Goal: Information Seeking & Learning: Find specific fact

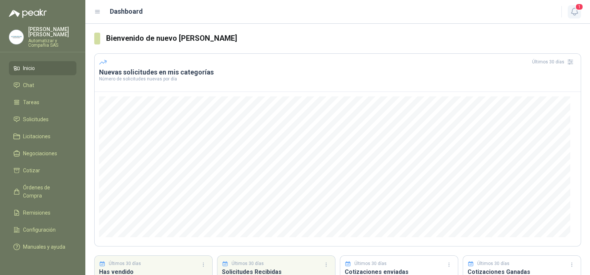
click at [576, 8] on span "1" at bounding box center [579, 6] width 8 height 7
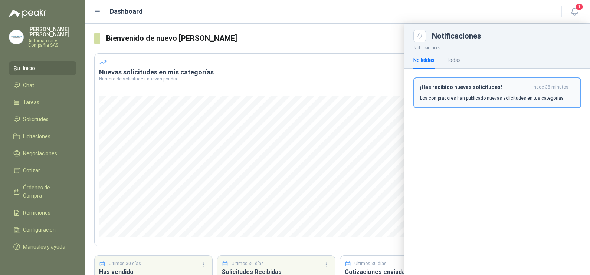
click at [452, 92] on div "¡Has recibido nuevas solicitudes! hace 38 minutos Los compradores han publicado…" at bounding box center [497, 92] width 154 height 17
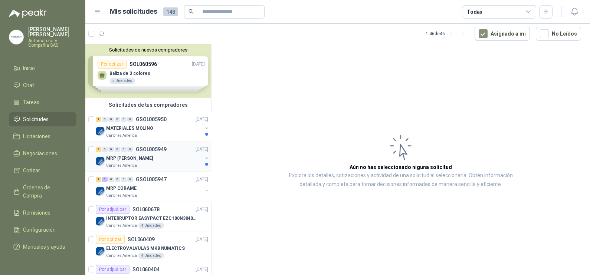
click at [143, 158] on div "MRP [PERSON_NAME]" at bounding box center [154, 158] width 96 height 9
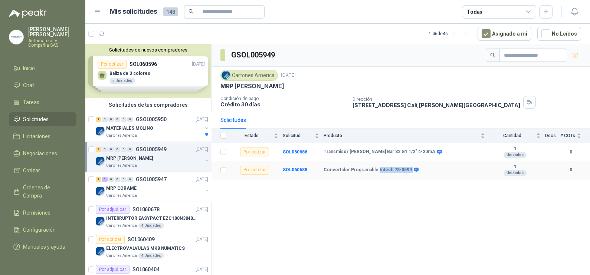
drag, startPoint x: 376, startPoint y: 170, endPoint x: 407, endPoint y: 174, distance: 31.8
click at [407, 174] on td "Convertidor Programable Intech 78-0599" at bounding box center [407, 170] width 166 height 18
drag, startPoint x: 407, startPoint y: 174, endPoint x: 410, endPoint y: 170, distance: 4.2
click at [414, 170] on icon at bounding box center [416, 170] width 5 height 4
click at [399, 194] on div "GSOL005949 Cartones America [DATE] MRP MOLINO Condición de pago Crédito 30 días…" at bounding box center [401, 161] width 379 height 234
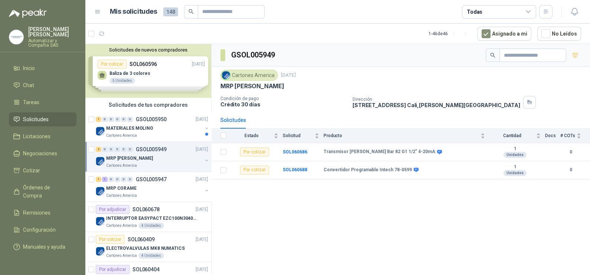
click at [333, 216] on div "GSOL005949 Cartones America [DATE] MRP MOLINO Condición de pago Crédito 30 días…" at bounding box center [401, 161] width 379 height 234
click at [170, 132] on div "MATERIALES MOLINO" at bounding box center [154, 128] width 96 height 9
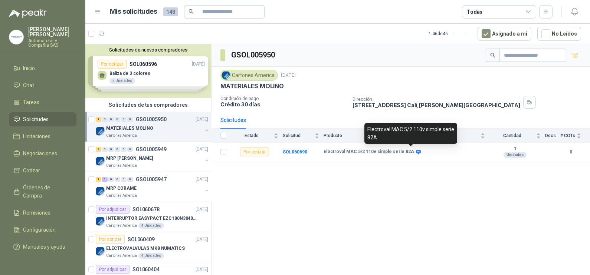
click at [379, 193] on div "GSOL005950 Cartones America [DATE] MATERIALES MOLINO Condición de pago Crédito …" at bounding box center [401, 161] width 379 height 234
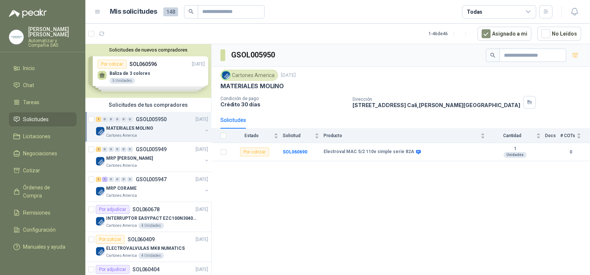
click at [330, 215] on div "GSOL005950 Cartones America [DATE] MATERIALES MOLINO Condición de pago Crédito …" at bounding box center [401, 161] width 379 height 234
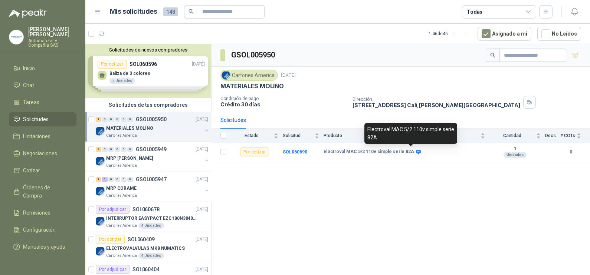
click at [396, 204] on div "GSOL005950 Cartones America [DATE] MATERIALES MOLINO Condición de pago Crédito …" at bounding box center [401, 161] width 379 height 234
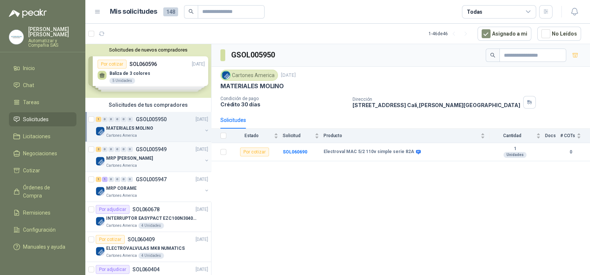
click at [142, 158] on div "MRP [PERSON_NAME]" at bounding box center [154, 158] width 96 height 9
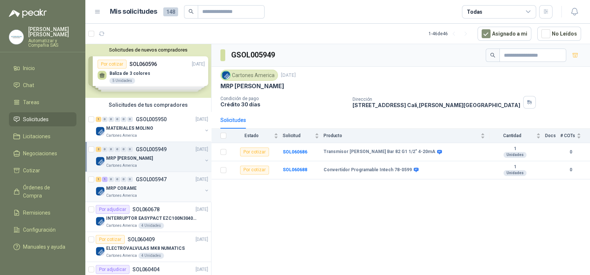
click at [161, 193] on div "Cartones America" at bounding box center [154, 196] width 96 height 6
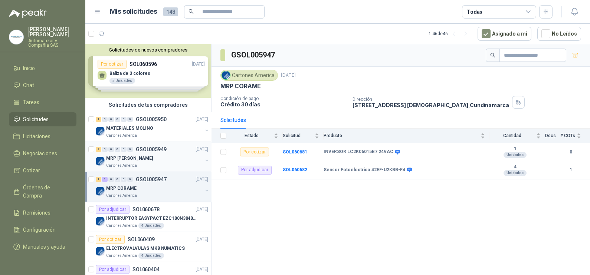
click at [158, 160] on div "MRP [PERSON_NAME]" at bounding box center [154, 158] width 96 height 9
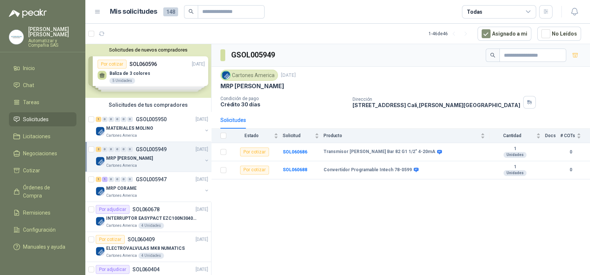
drag, startPoint x: 405, startPoint y: 235, endPoint x: 394, endPoint y: 191, distance: 44.7
click at [405, 235] on div "GSOL005949 Cartones America [DATE] MRP MOLINO Condición de pago Crédito 30 días…" at bounding box center [401, 161] width 379 height 234
drag, startPoint x: 323, startPoint y: 151, endPoint x: 405, endPoint y: 152, distance: 81.6
click at [405, 152] on tr "Por cotizar SOL060686 Transmisor [PERSON_NAME] Bar 82 G1 1/2" 4-20mA 1 Unidade…" at bounding box center [401, 152] width 379 height 18
copy tr "Transmisor [PERSON_NAME] Bar 82 G1 1/2" 4-20mA"
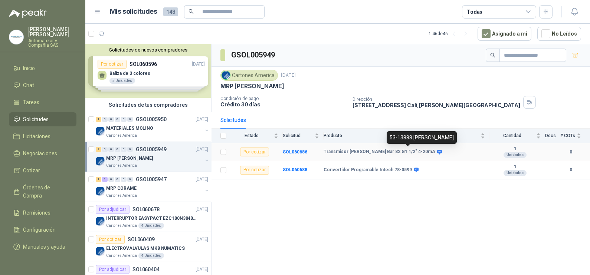
click at [437, 151] on icon at bounding box center [439, 152] width 5 height 4
drag, startPoint x: 390, startPoint y: 139, endPoint x: 426, endPoint y: 139, distance: 36.0
click at [426, 139] on div "53-13888 [PERSON_NAME]" at bounding box center [422, 137] width 70 height 13
copy div "53-13888 [PERSON_NAME]"
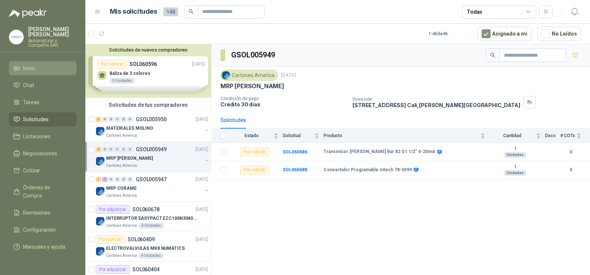
click at [32, 66] on span "Inicio" at bounding box center [29, 68] width 12 height 8
